Goal: Information Seeking & Learning: Check status

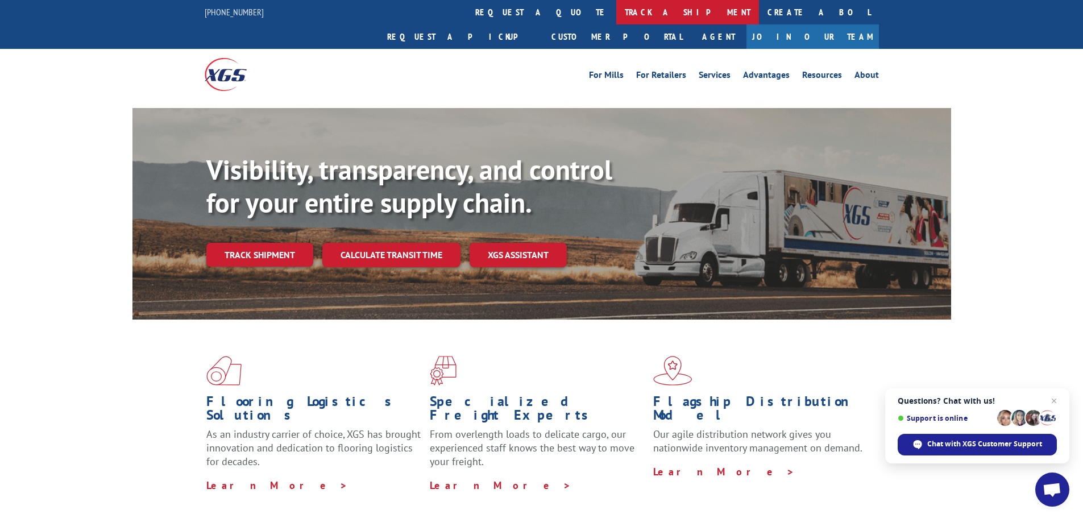
click at [616, 11] on link "track a shipment" at bounding box center [687, 12] width 143 height 24
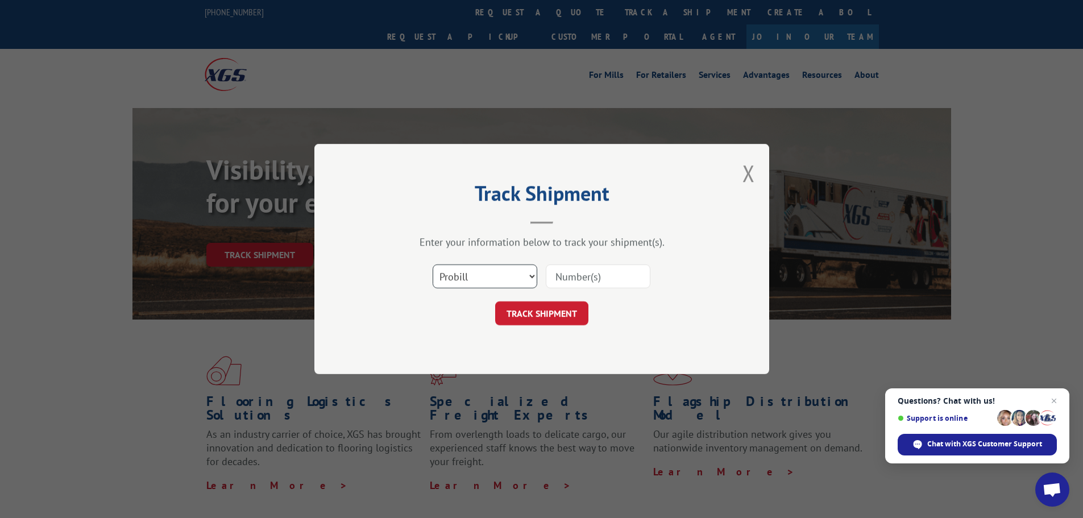
click at [510, 267] on select "Select category... Probill BOL PO" at bounding box center [484, 276] width 105 height 24
select select "bol"
click at [432, 264] on select "Select category... Probill BOL PO" at bounding box center [484, 276] width 105 height 24
click at [586, 278] on input at bounding box center [598, 276] width 105 height 24
paste input "7063667"
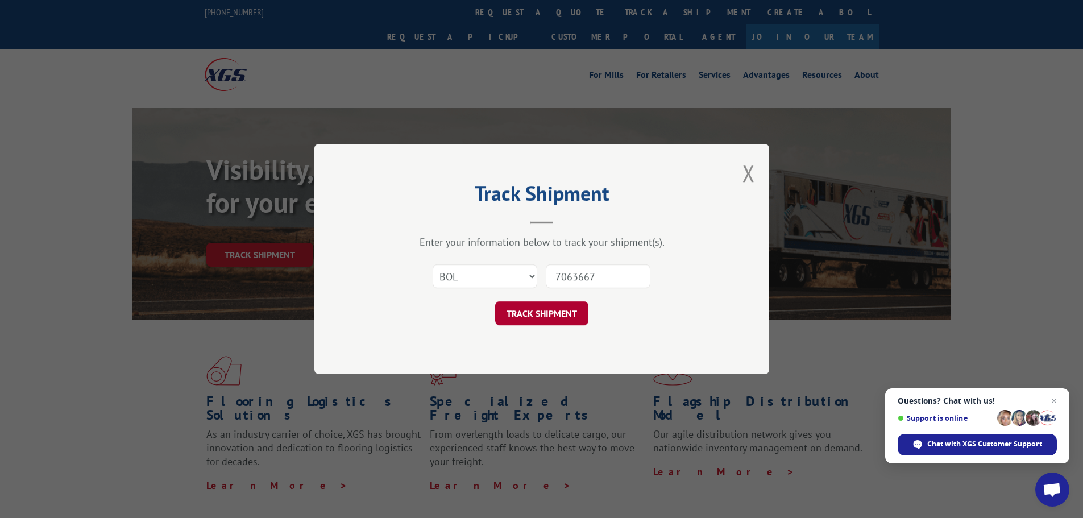
type input "7063667"
click at [538, 315] on button "TRACK SHIPMENT" at bounding box center [541, 313] width 93 height 24
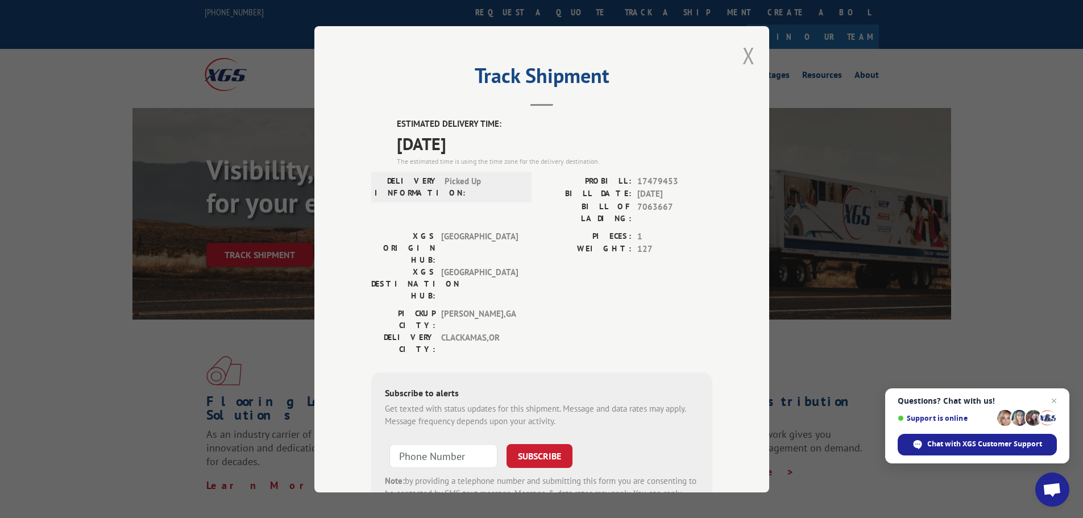
click at [749, 50] on button "Close modal" at bounding box center [748, 55] width 13 height 30
